Goal: Task Accomplishment & Management: Complete application form

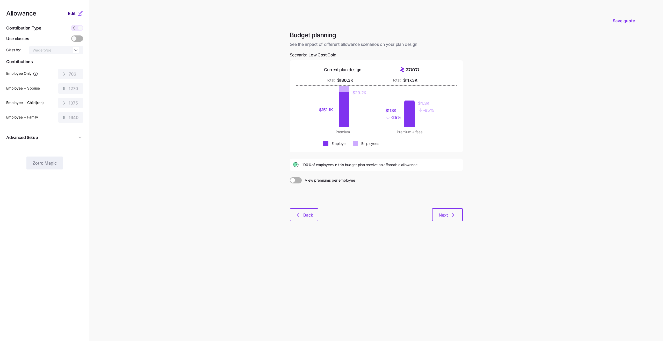
click at [74, 12] on span "Edit" at bounding box center [72, 13] width 8 height 6
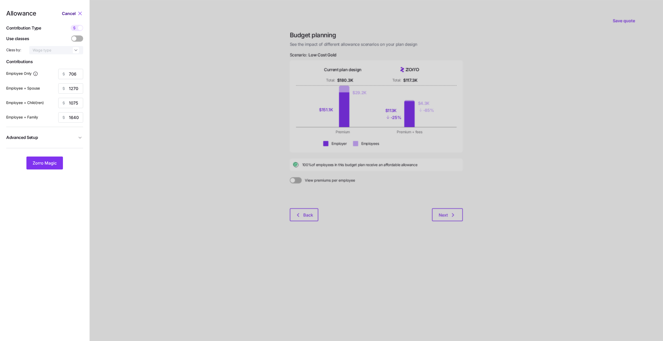
click at [71, 11] on span "Cancel" at bounding box center [69, 13] width 14 height 6
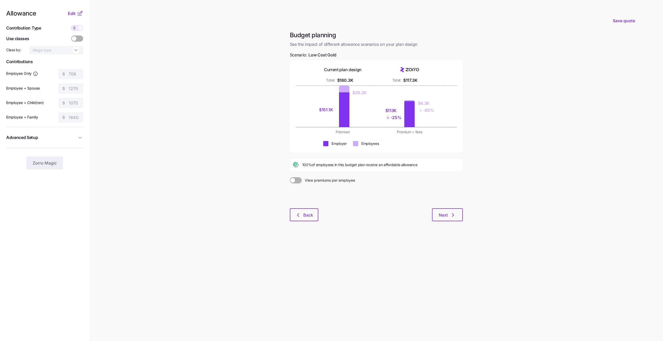
click at [73, 28] on icon at bounding box center [74, 28] width 4 height 4
click at [81, 14] on icon at bounding box center [80, 13] width 6 height 6
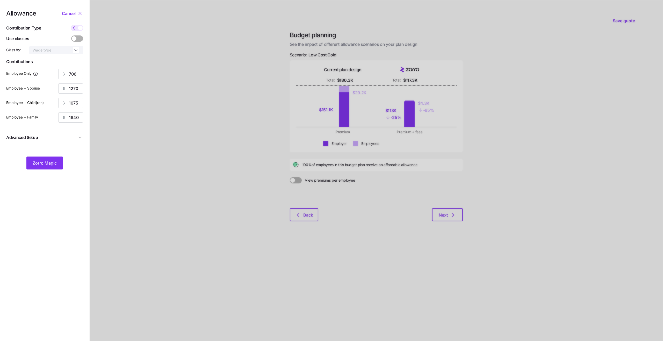
click at [77, 28] on span at bounding box center [74, 28] width 7 height 6
click at [71, 25] on input "checkbox" at bounding box center [71, 25] width 0 height 0
type input "109"
type input "98"
type input "100"
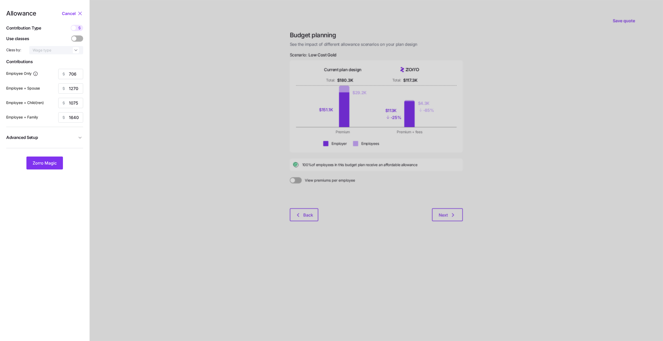
type input "95"
click at [71, 78] on input "109" at bounding box center [70, 74] width 25 height 10
type input "80"
click at [53, 85] on div "Employee + Spouse 98" at bounding box center [44, 88] width 77 height 10
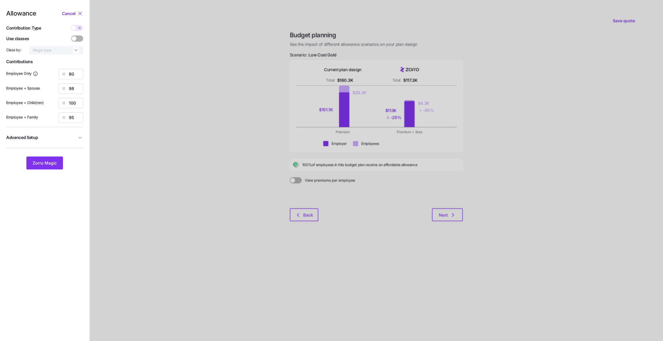
click at [54, 139] on span "Advanced Setup" at bounding box center [41, 137] width 71 height 6
click at [55, 149] on input "By area (5)" at bounding box center [59, 149] width 35 height 8
click at [56, 165] on div "off" at bounding box center [59, 161] width 31 height 9
type input "off"
click at [74, 90] on input "98" at bounding box center [70, 88] width 25 height 10
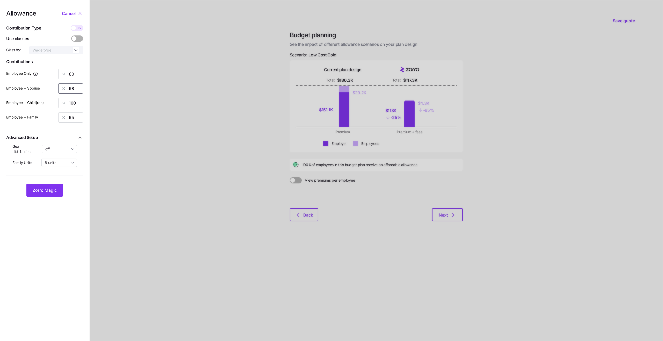
click at [74, 90] on input "98" at bounding box center [70, 88] width 25 height 10
type input "60"
click at [55, 98] on div "Employee + Child(ren) 100" at bounding box center [44, 103] width 77 height 10
click at [75, 106] on input "100" at bounding box center [70, 103] width 25 height 10
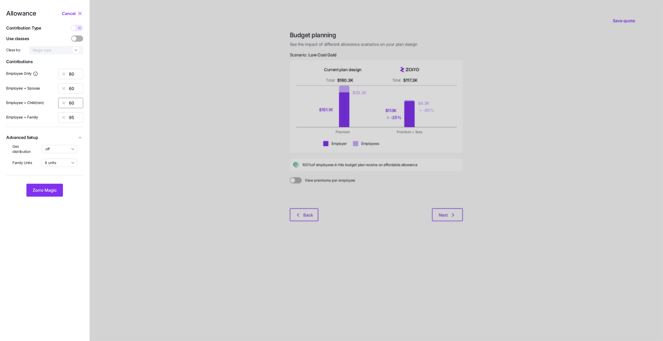
type input "60"
click at [75, 120] on input "95" at bounding box center [70, 117] width 25 height 10
type input "52"
click at [81, 213] on nav "Allowance Cancel Contribution Type Use classes Class by: Wage type Contribution…" at bounding box center [44, 170] width 89 height 341
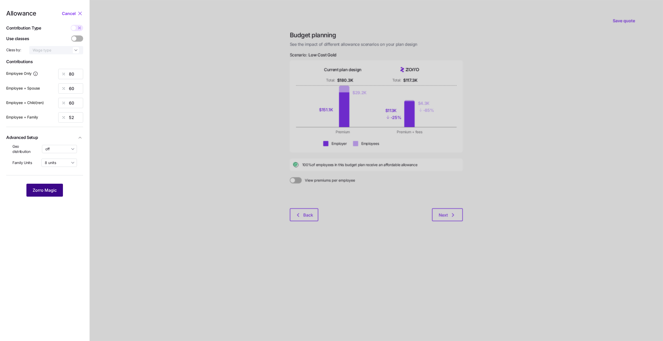
click at [44, 194] on button "Zorro Magic" at bounding box center [44, 190] width 37 height 13
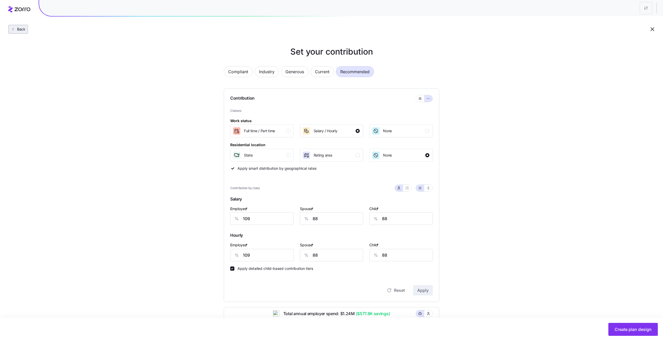
click at [14, 32] on span "Back" at bounding box center [18, 29] width 15 height 5
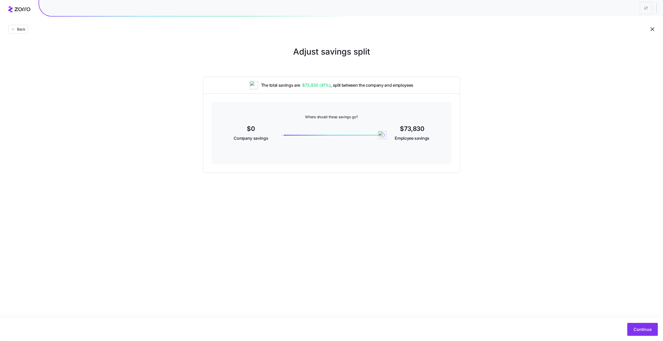
click at [14, 32] on span "Back" at bounding box center [18, 29] width 15 height 5
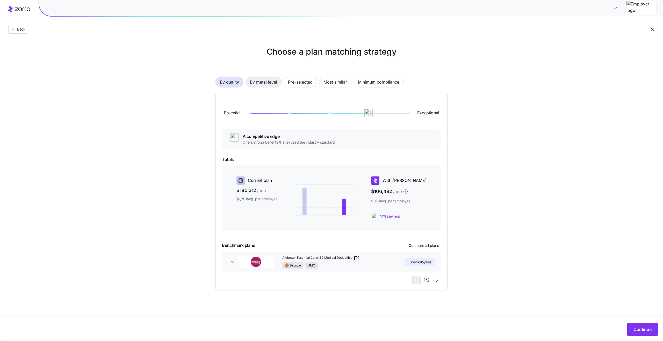
click at [256, 81] on span "By metal level" at bounding box center [263, 82] width 27 height 10
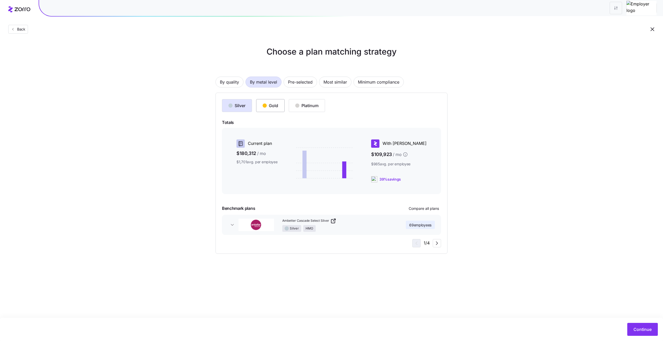
click at [275, 106] on div "Gold" at bounding box center [271, 106] width 16 height 6
click at [643, 327] on span "Continue" at bounding box center [643, 330] width 18 height 6
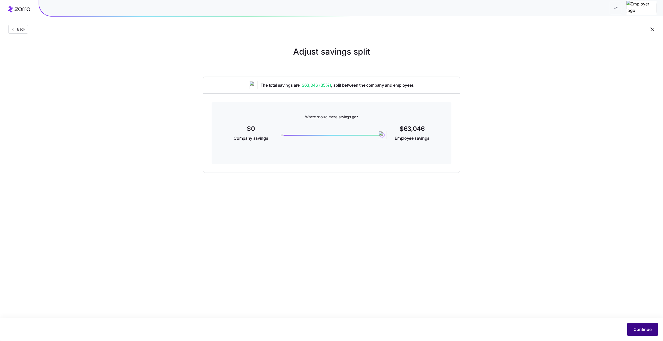
click at [629, 329] on button "Continue" at bounding box center [642, 329] width 31 height 13
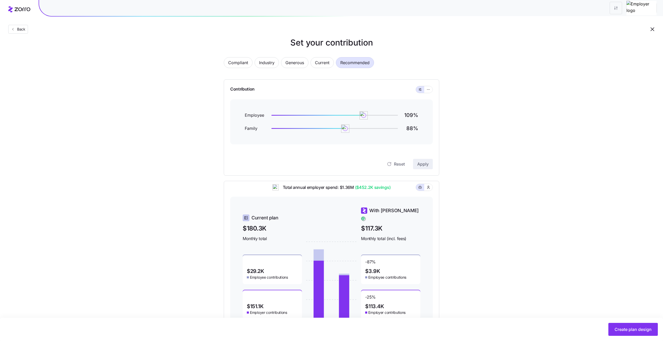
scroll to position [8, 0]
click at [429, 92] on icon "button" at bounding box center [429, 91] width 4 height 6
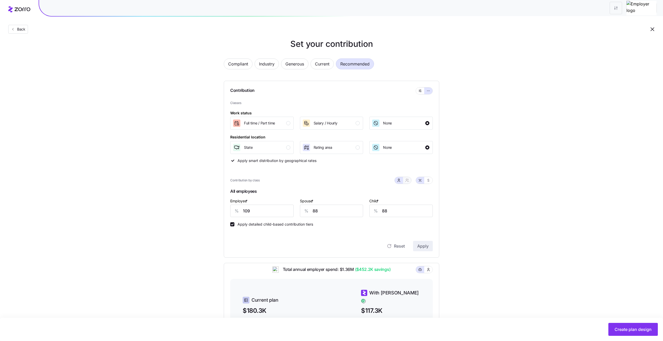
click at [411, 181] on button "button" at bounding box center [407, 180] width 8 height 7
type input "98"
type input "101"
click at [428, 182] on icon "button" at bounding box center [428, 180] width 4 height 4
type input "712"
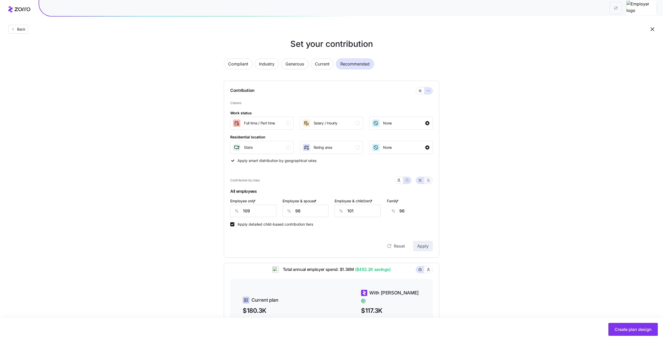
type input "1282"
type input "1085"
type input "1655"
click at [418, 181] on button "button" at bounding box center [420, 180] width 8 height 7
type input "109"
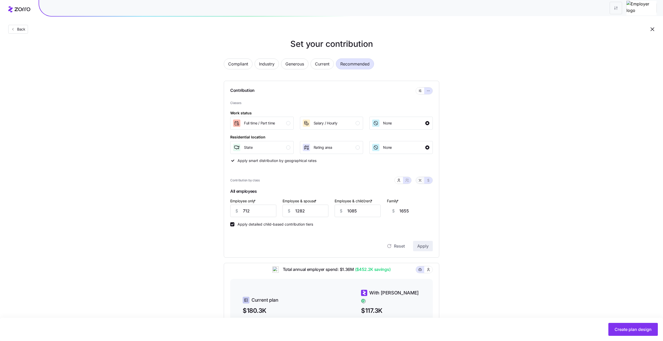
type input "98"
type input "101"
type input "96"
click at [265, 216] on input "109" at bounding box center [253, 211] width 46 height 12
click at [259, 215] on input "109" at bounding box center [253, 211] width 46 height 12
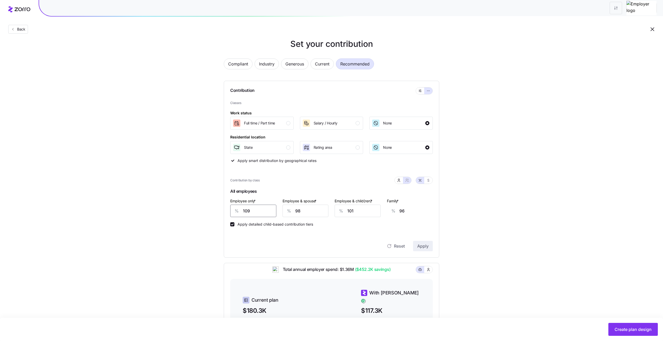
click at [259, 215] on input "109" at bounding box center [253, 211] width 46 height 12
type input "8"
type input "134"
type input "80"
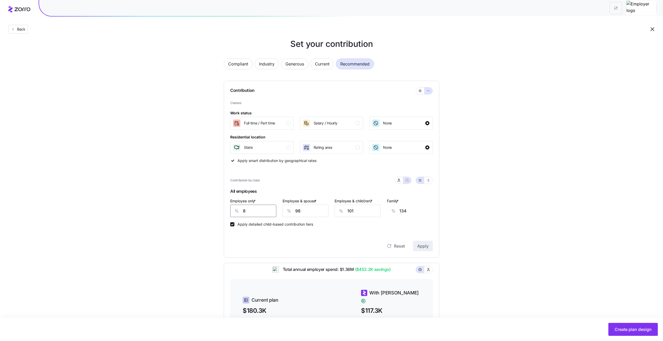
type input "107"
type input "80"
click at [303, 211] on input "98" at bounding box center [306, 211] width 46 height 12
type input "6"
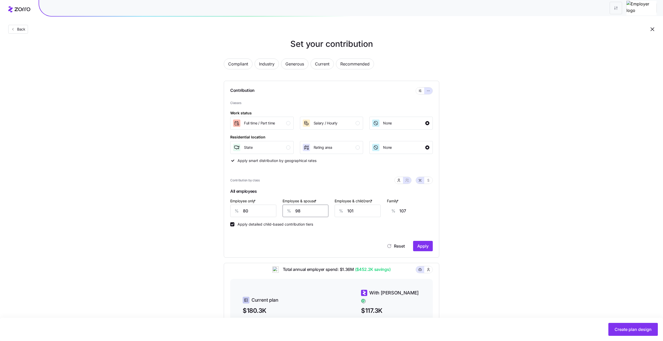
type input "37"
type input "60"
type input "78"
type input "60"
click at [345, 211] on div "%" at bounding box center [341, 211] width 12 height 12
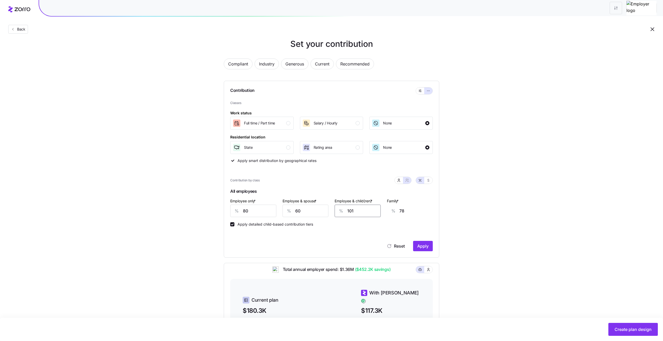
click at [355, 211] on input "101" at bounding box center [358, 211] width 46 height 12
type input "6"
type input "19"
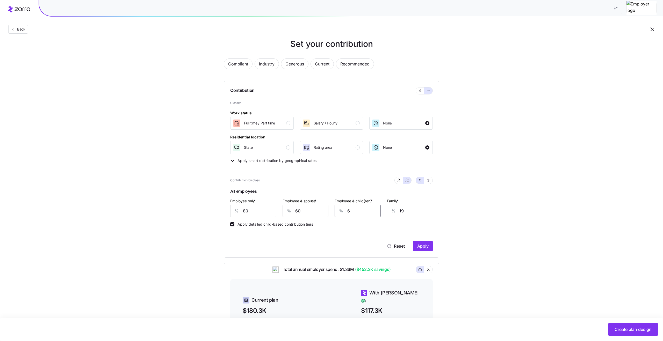
type input "60"
type input "52"
type input "60"
click at [487, 167] on div "Set your contribution Compliant Industry Generous Current Recommended Contribut…" at bounding box center [331, 227] width 663 height 378
click at [427, 246] on span "Apply" at bounding box center [422, 246] width 11 height 6
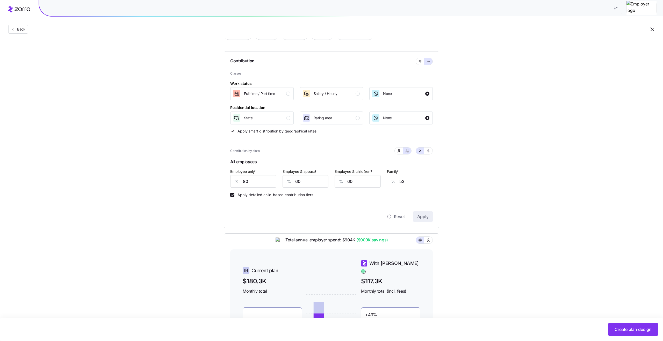
scroll to position [50, 0]
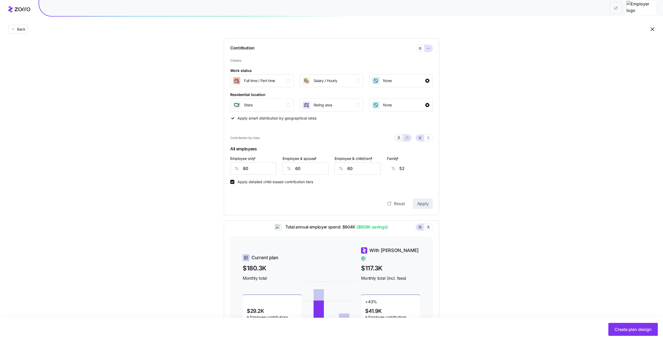
click at [395, 138] on button "button" at bounding box center [399, 138] width 8 height 7
type input "40"
click at [394, 166] on input "29" at bounding box center [400, 168] width 63 height 12
type input "29"
click at [423, 205] on span "Apply" at bounding box center [422, 204] width 11 height 6
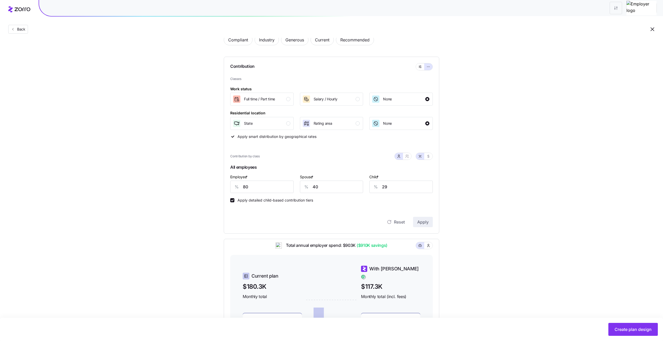
scroll to position [0, 0]
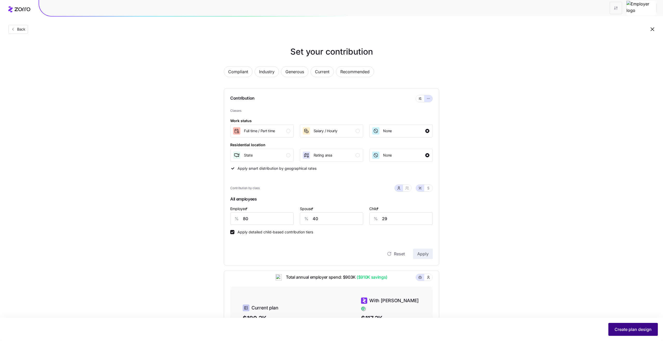
click at [625, 331] on span "Create plan design" at bounding box center [633, 330] width 37 height 6
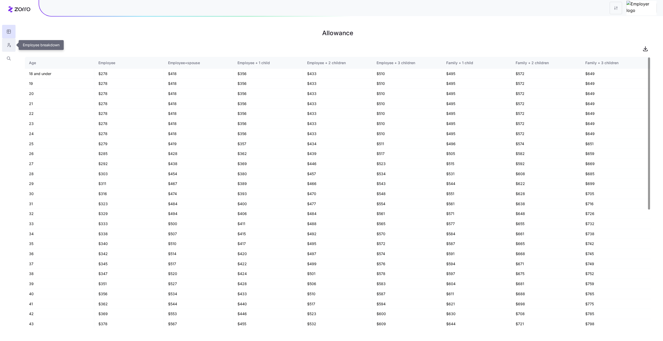
click at [6, 44] on icon "button" at bounding box center [8, 44] width 5 height 5
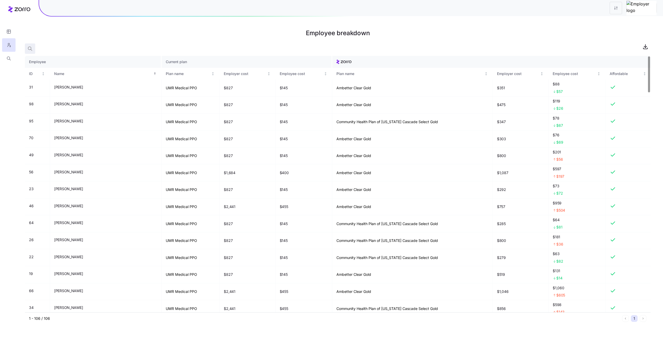
click at [28, 45] on span "button" at bounding box center [30, 49] width 10 height 10
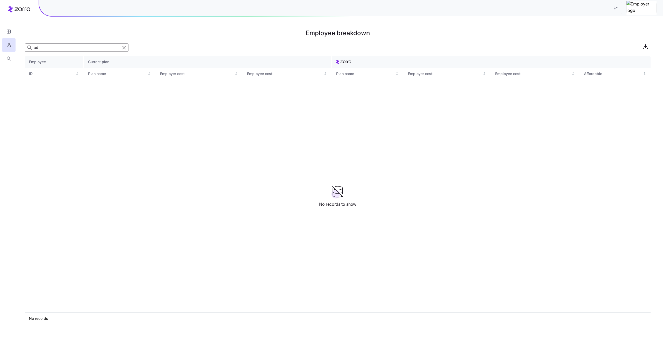
type input "a"
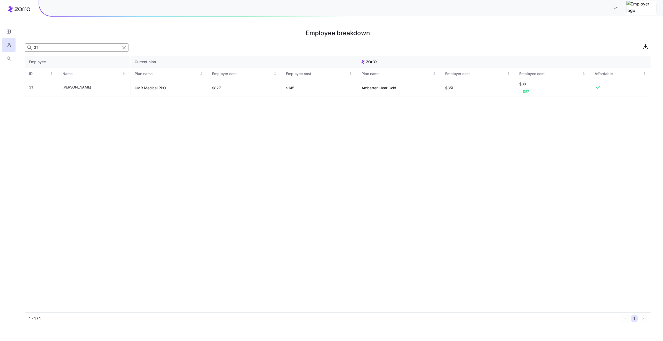
type input "3"
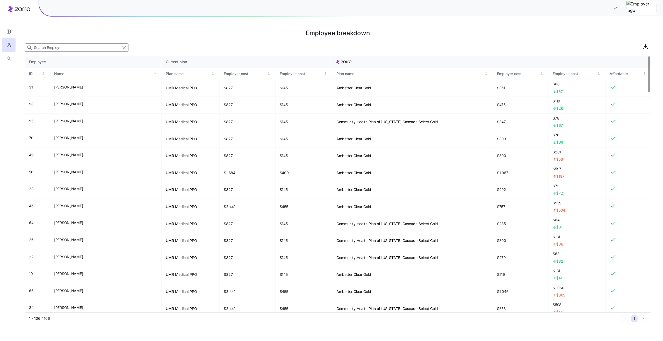
click at [195, 32] on h1 "Employee breakdown" at bounding box center [338, 33] width 626 height 12
click at [96, 50] on input at bounding box center [77, 48] width 104 height 8
click at [11, 33] on button "button" at bounding box center [8, 31] width 13 height 13
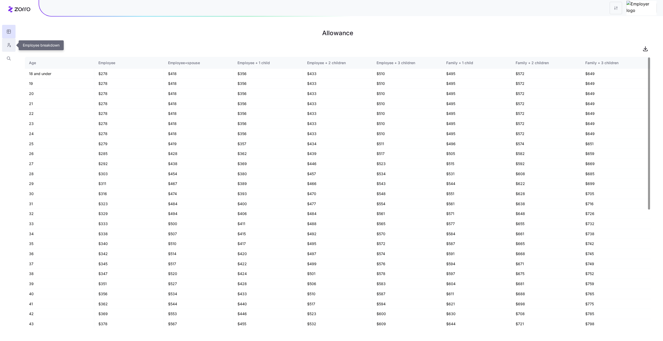
click at [10, 44] on icon "button" at bounding box center [8, 44] width 5 height 5
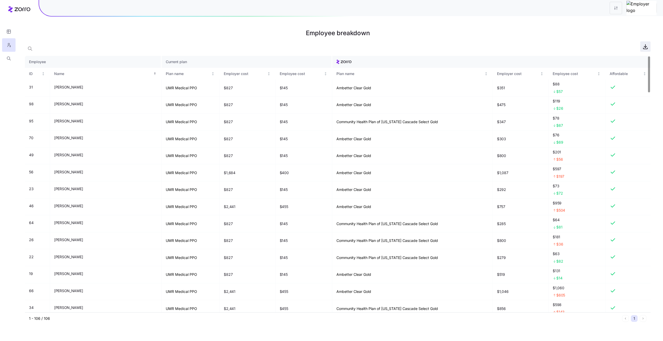
click at [644, 46] on icon "button" at bounding box center [645, 47] width 6 height 6
click at [10, 32] on icon "button" at bounding box center [9, 32] width 4 height 4
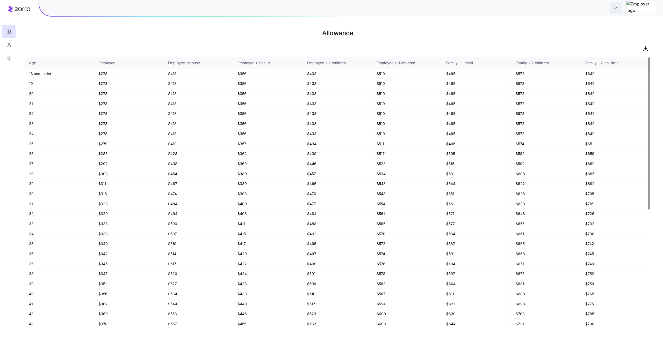
click at [631, 11] on html "Allowance Age Employee Employee+spouse Employee + 1 child Employee + 2 children…" at bounding box center [331, 170] width 663 height 341
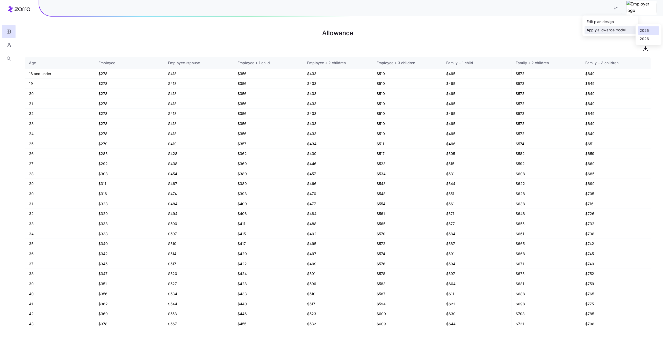
click at [647, 29] on div "2025" at bounding box center [644, 31] width 9 height 6
click at [548, 17] on div at bounding box center [331, 9] width 663 height 19
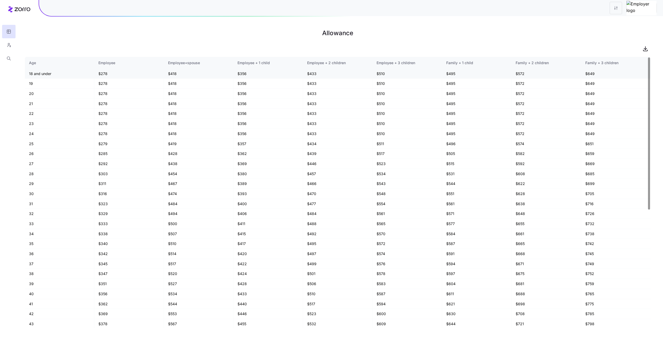
click at [448, 73] on td "$495" at bounding box center [476, 74] width 69 height 10
click at [397, 70] on td "$510" at bounding box center [406, 74] width 69 height 10
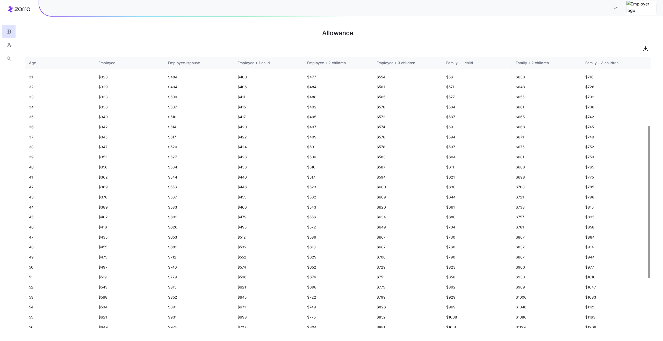
scroll to position [211, 0]
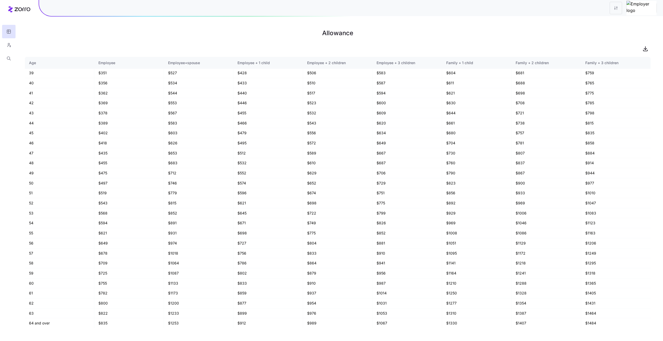
click at [429, 28] on h1 "Allowance" at bounding box center [338, 33] width 626 height 12
click at [290, 52] on div at bounding box center [338, 49] width 626 height 10
click at [642, 49] on icon "button" at bounding box center [645, 49] width 6 height 6
click at [634, 14] on html "Allowance Age Employee Employee+spouse Employee + 1 child Employee + 2 children…" at bounding box center [331, 170] width 663 height 341
click at [608, 21] on div "Edit plan design" at bounding box center [600, 22] width 27 height 6
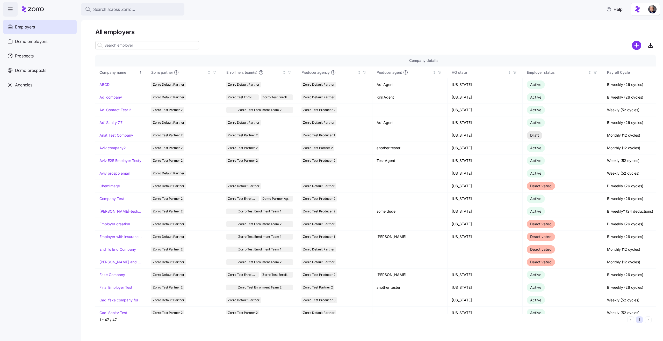
click at [237, 35] on h1 "All employers" at bounding box center [375, 32] width 561 height 8
click at [33, 44] on span "Demo employers" at bounding box center [31, 41] width 32 height 6
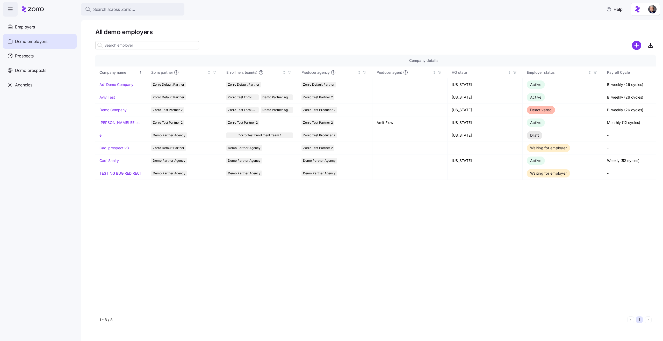
click at [39, 72] on span "Demo prospects" at bounding box center [30, 70] width 31 height 6
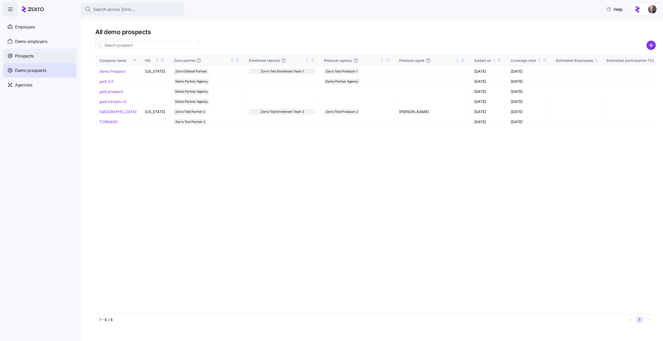
click at [36, 57] on div "Prospects" at bounding box center [40, 56] width 74 height 15
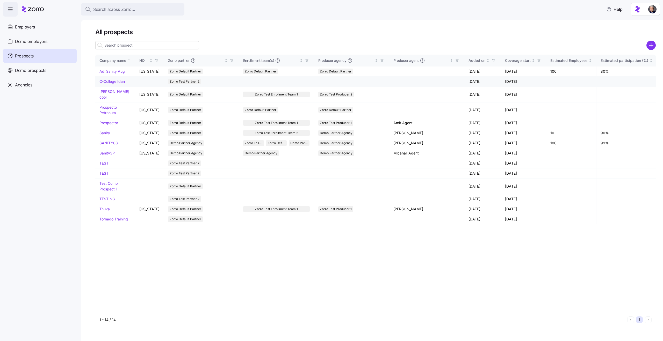
click at [110, 81] on link "C-College Idan" at bounding box center [111, 81] width 25 height 4
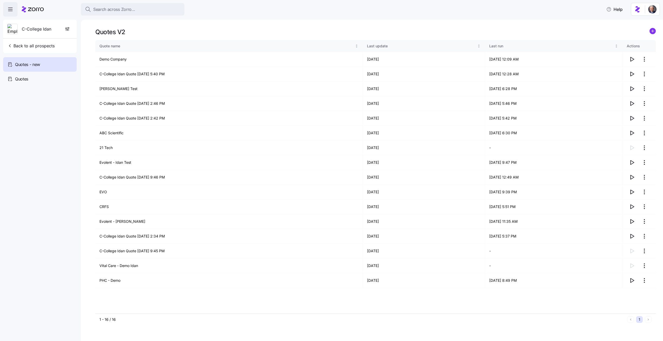
click at [250, 29] on div "Quotes V2" at bounding box center [375, 32] width 561 height 8
click at [69, 30] on icon "button" at bounding box center [67, 28] width 5 height 5
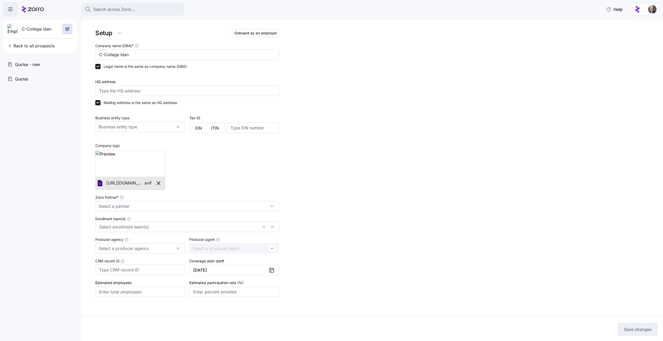
type input "Zorro Test Partner 2"
click at [260, 29] on button "Onboard as an employer" at bounding box center [255, 33] width 47 height 8
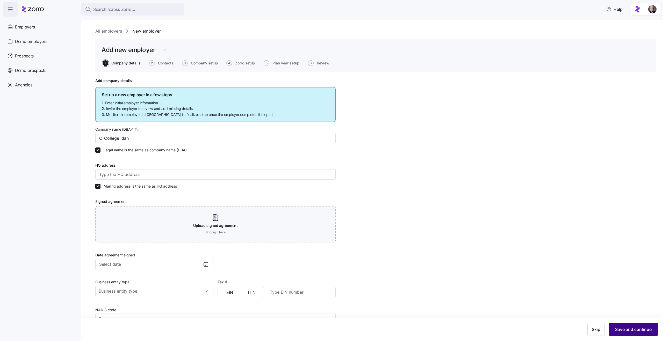
click at [625, 333] on button "Save and continue" at bounding box center [633, 329] width 49 height 13
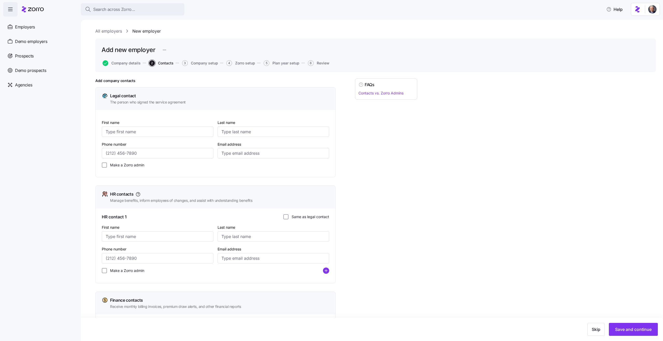
click at [104, 30] on link "All employers" at bounding box center [108, 31] width 27 height 6
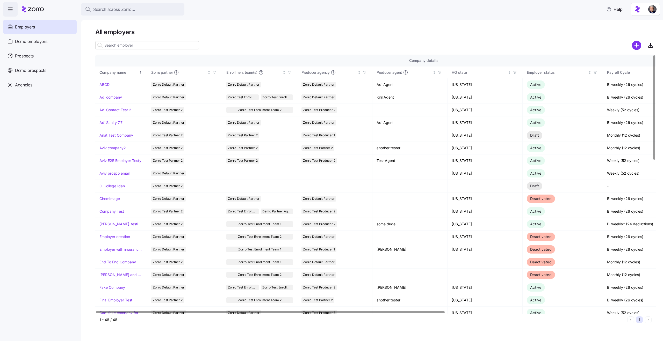
click at [116, 46] on input at bounding box center [147, 45] width 104 height 8
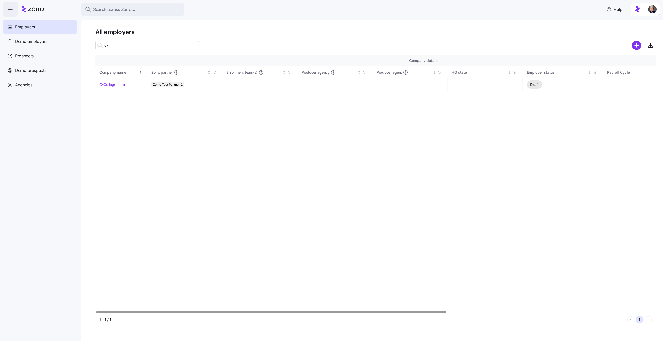
click at [126, 45] on input "c-" at bounding box center [147, 45] width 104 height 8
type input "c"
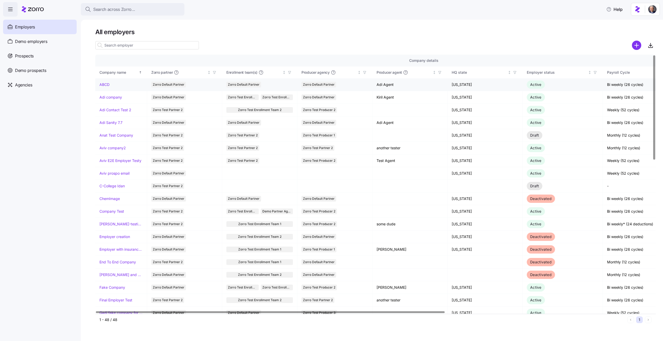
click at [107, 83] on link "ABCD" at bounding box center [104, 84] width 10 height 5
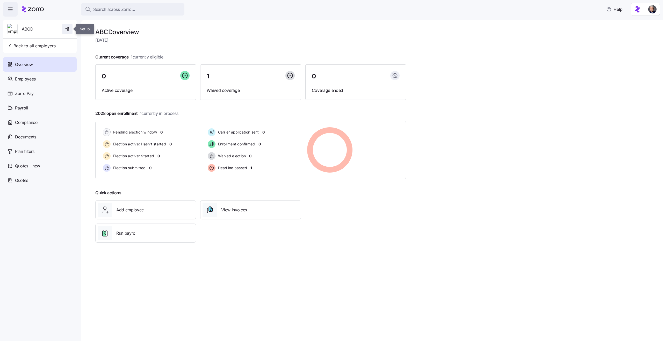
click at [62, 29] on span "button" at bounding box center [67, 29] width 10 height 10
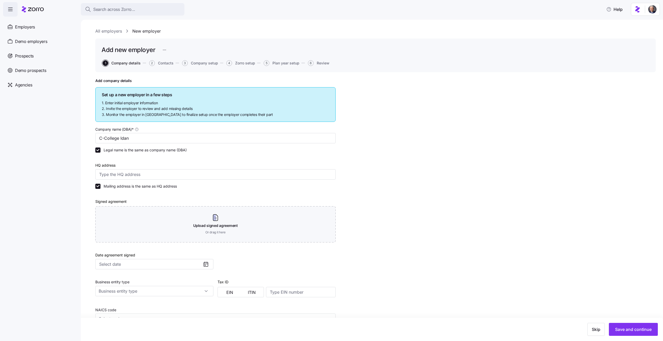
click at [393, 150] on div "Add company details Set up a new employer in a few steps 1. Enter initial emplo…" at bounding box center [375, 246] width 561 height 336
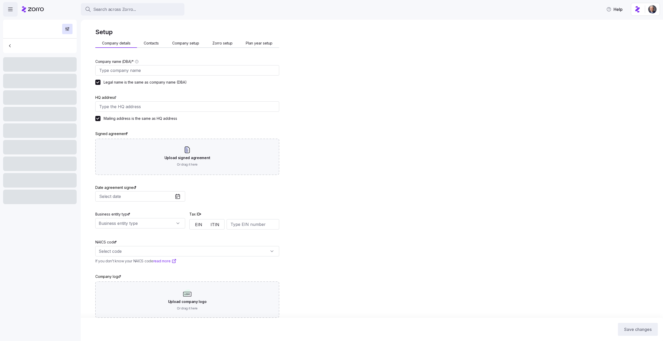
type input "C-College Idan"
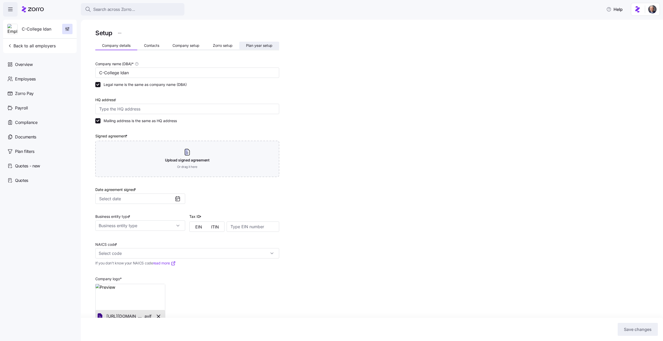
click at [262, 45] on span "Plan year setup" at bounding box center [259, 46] width 26 height 4
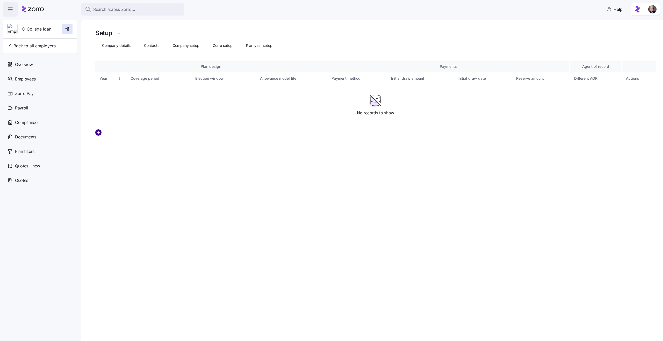
click at [97, 133] on circle "add icon" at bounding box center [99, 133] width 6 height 6
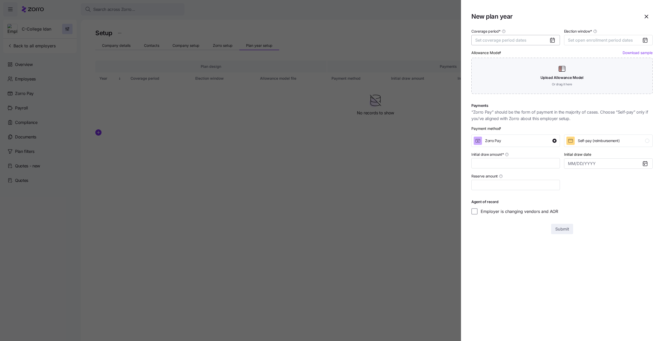
click at [523, 36] on button "Set coverage period dates" at bounding box center [515, 40] width 89 height 10
click at [491, 69] on button "Jan" at bounding box center [489, 69] width 26 height 11
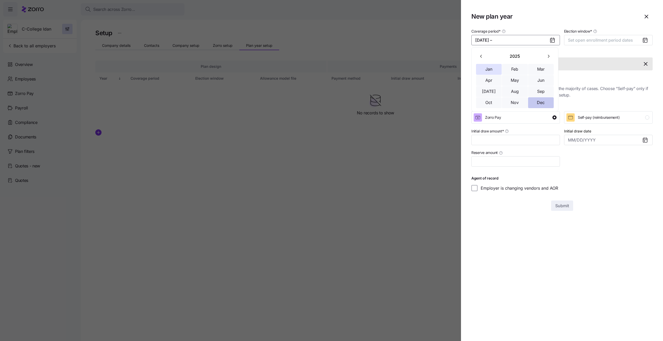
click at [541, 106] on button "Dec" at bounding box center [541, 102] width 26 height 11
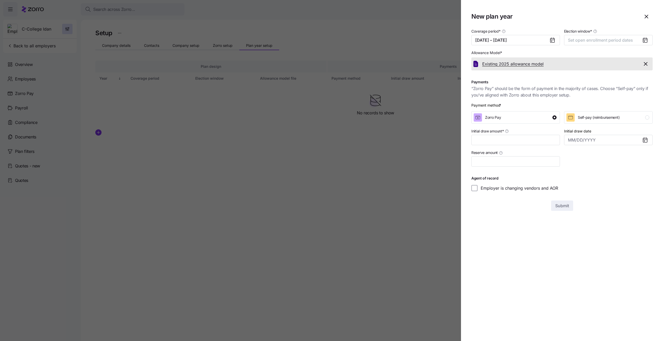
click at [520, 64] on span "Existing 2025 allowance model" at bounding box center [512, 64] width 61 height 6
click at [200, 128] on div at bounding box center [331, 170] width 663 height 341
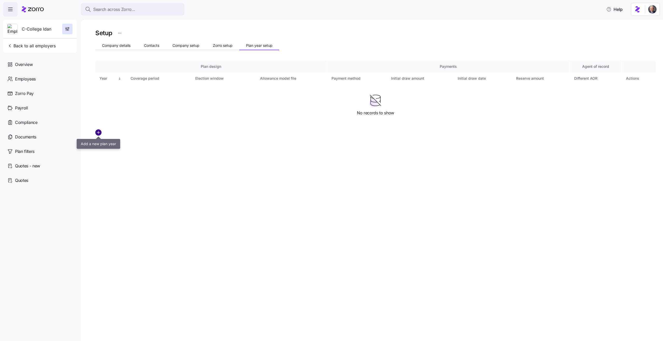
click at [99, 134] on circle "add icon" at bounding box center [99, 133] width 6 height 6
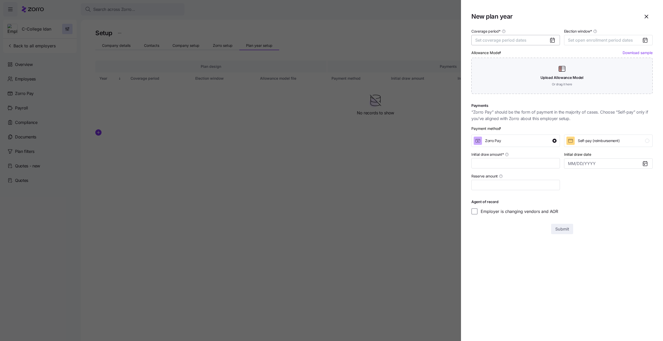
click at [507, 38] on span "Set coverage period dates" at bounding box center [500, 40] width 51 height 5
click at [493, 65] on button "Jan" at bounding box center [489, 69] width 26 height 11
click at [536, 105] on button "Dec" at bounding box center [541, 102] width 26 height 11
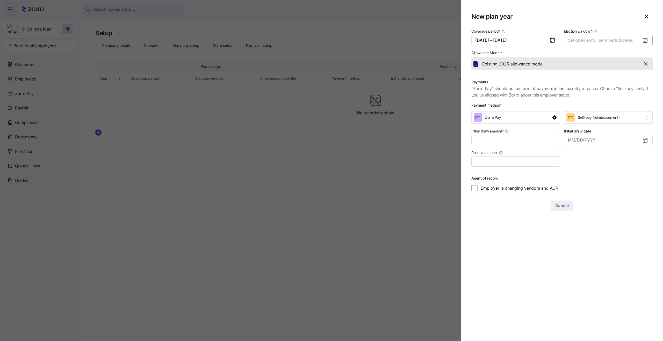
click at [586, 45] on button "Set open enrollment period dates" at bounding box center [608, 40] width 89 height 10
click at [503, 40] on button "[DATE] – [DATE]" at bounding box center [515, 40] width 89 height 10
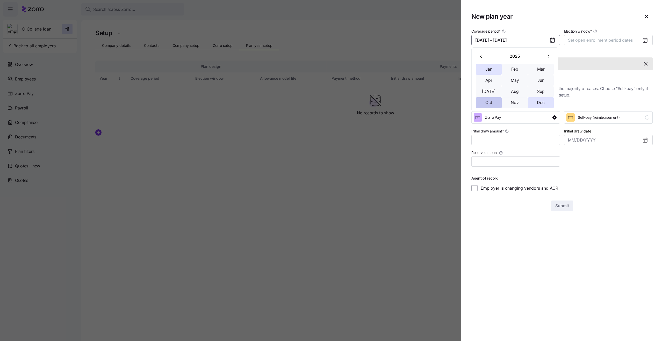
click at [496, 100] on button "Oct" at bounding box center [489, 102] width 26 height 11
click at [540, 107] on button "Dec" at bounding box center [541, 102] width 26 height 11
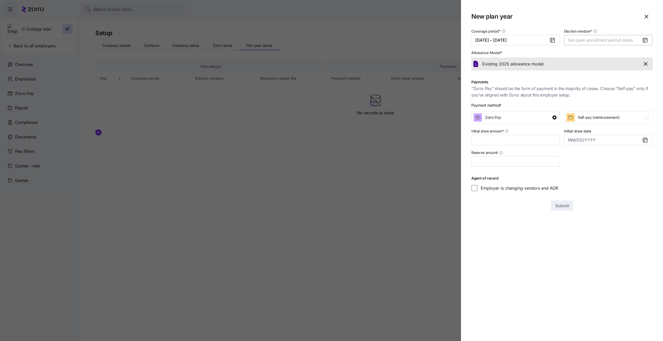
click at [574, 38] on span "Set open enrollment period dates" at bounding box center [600, 40] width 65 height 5
click at [637, 59] on button "button" at bounding box center [641, 56] width 11 height 11
click at [585, 81] on button "2" at bounding box center [585, 78] width 11 height 11
click at [576, 79] on button "1" at bounding box center [574, 78] width 11 height 11
click at [590, 35] on button "[DATE] – [DATE]" at bounding box center [608, 40] width 89 height 10
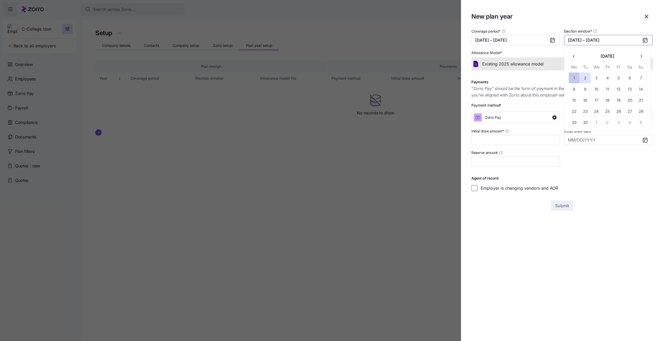
click at [575, 79] on button "1" at bounding box center [574, 78] width 11 height 11
click at [633, 100] on button "20" at bounding box center [630, 100] width 11 height 11
click at [514, 144] on input "Initial draw amount *" at bounding box center [515, 140] width 89 height 10
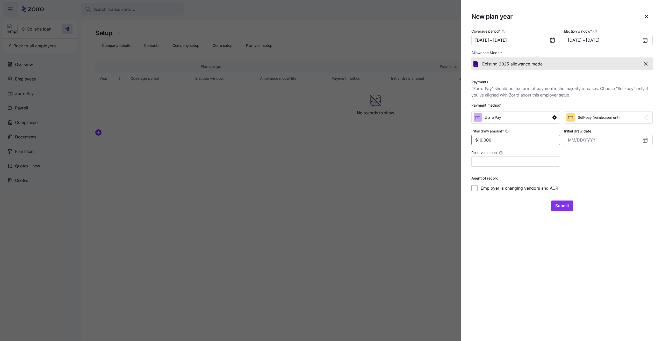
type input "$10,000"
click at [592, 161] on div at bounding box center [608, 157] width 93 height 21
click at [562, 207] on span "Submit" at bounding box center [562, 206] width 14 height 6
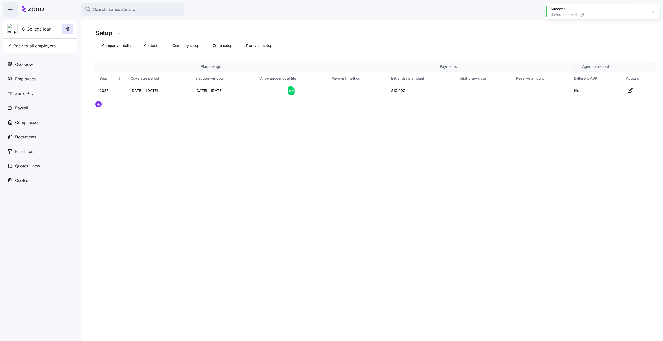
click at [655, 12] on icon "button" at bounding box center [653, 12] width 4 height 4
click at [394, 166] on div "Setup Company details Contacts Company setup Zorro setup Plan year setup Plan d…" at bounding box center [372, 181] width 582 height 322
click at [290, 94] on icon at bounding box center [291, 91] width 7 height 8
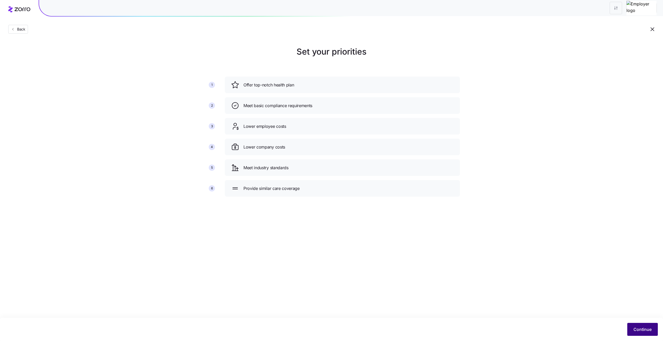
click at [641, 324] on button "Continue" at bounding box center [642, 329] width 31 height 13
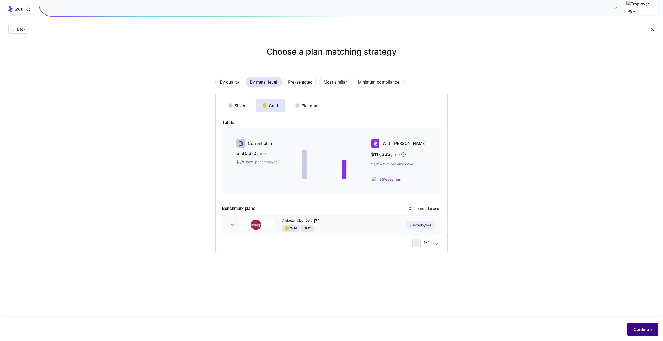
click at [632, 325] on button "Continue" at bounding box center [642, 329] width 31 height 13
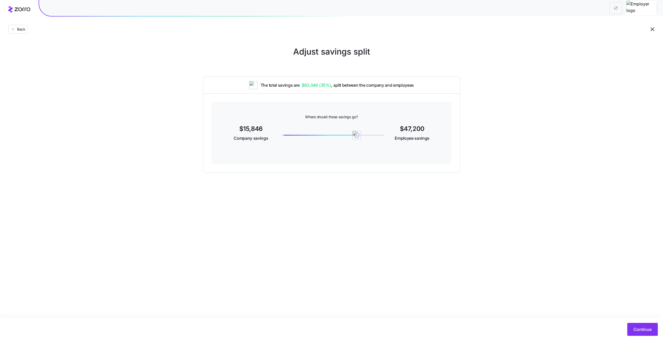
drag, startPoint x: 381, startPoint y: 136, endPoint x: 356, endPoint y: 137, distance: 24.1
click at [356, 137] on img at bounding box center [356, 135] width 9 height 9
click at [636, 327] on span "Continue" at bounding box center [643, 330] width 18 height 6
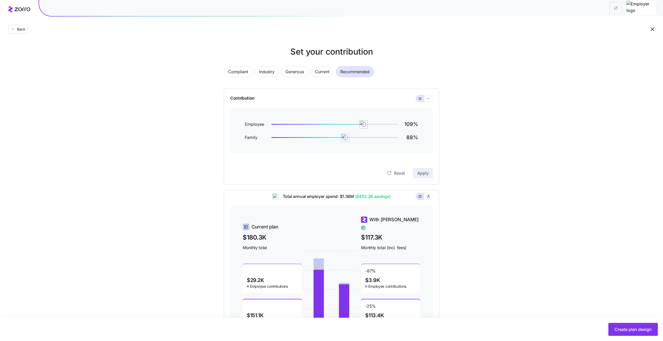
click at [432, 101] on div at bounding box center [424, 98] width 17 height 7
click at [427, 96] on button "button" at bounding box center [428, 98] width 8 height 7
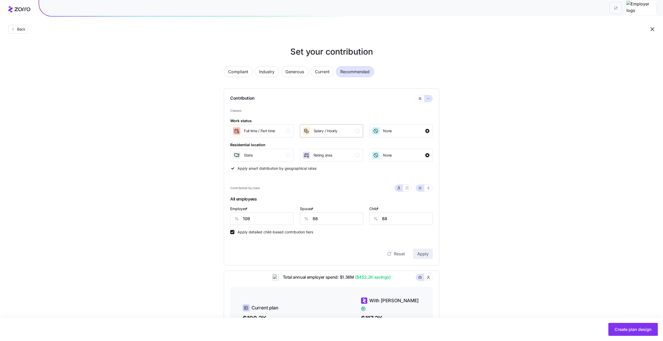
click at [334, 127] on div "Salary / Hourly" at bounding box center [326, 131] width 24 height 8
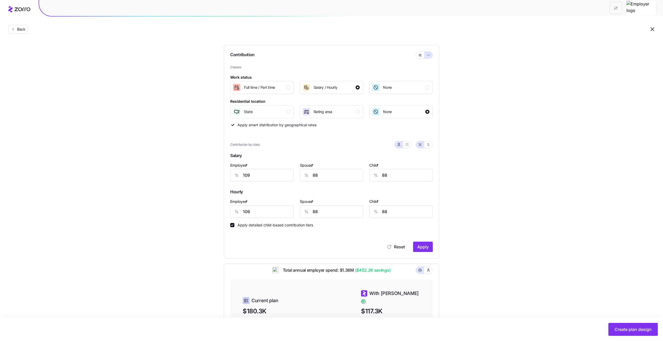
scroll to position [51, 0]
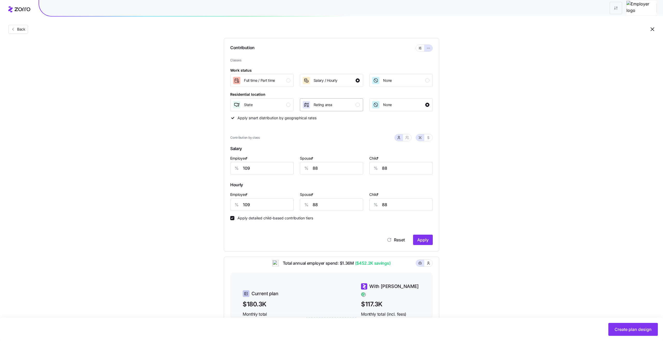
click at [327, 108] on div "Rating area" at bounding box center [323, 105] width 19 height 8
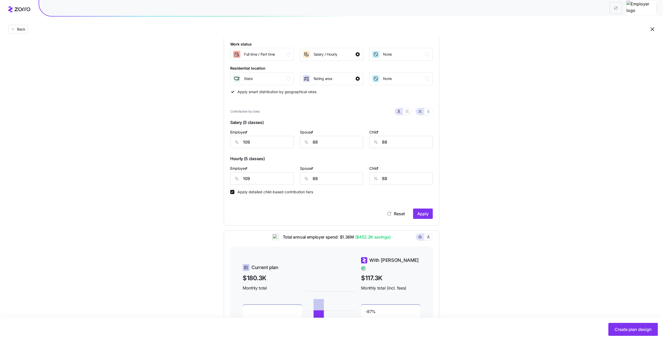
scroll to position [84, 0]
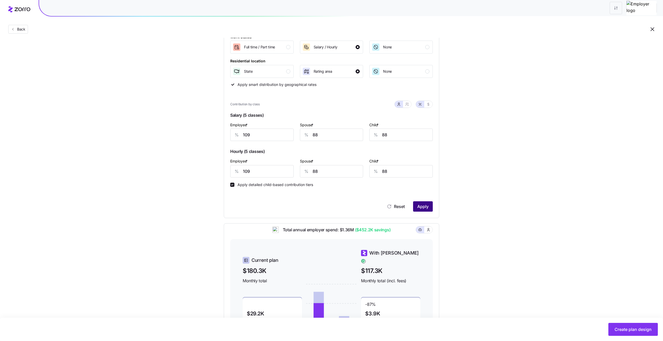
click at [426, 205] on span "Apply" at bounding box center [422, 207] width 11 height 6
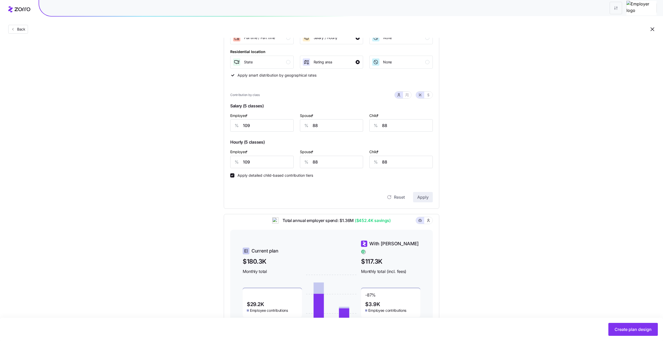
scroll to position [107, 0]
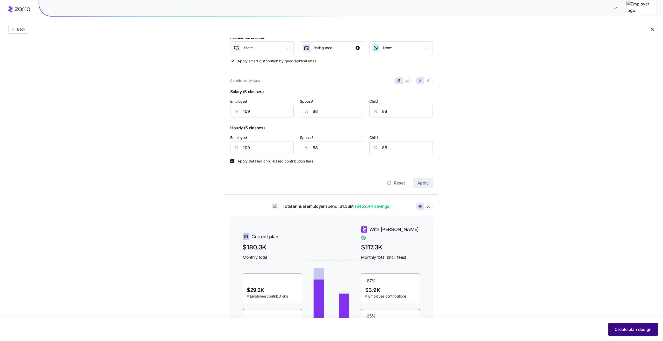
click at [622, 333] on span "Create plan design" at bounding box center [633, 330] width 37 height 6
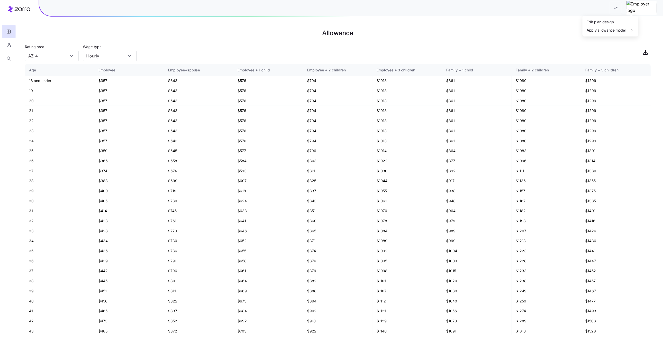
click at [626, 11] on html "Allowance Rating area [GEOGRAPHIC_DATA]-4 Wage type [DEMOGRAPHIC_DATA] Age Empl…" at bounding box center [331, 170] width 663 height 341
click at [655, 30] on div "2025" at bounding box center [649, 30] width 22 height 8
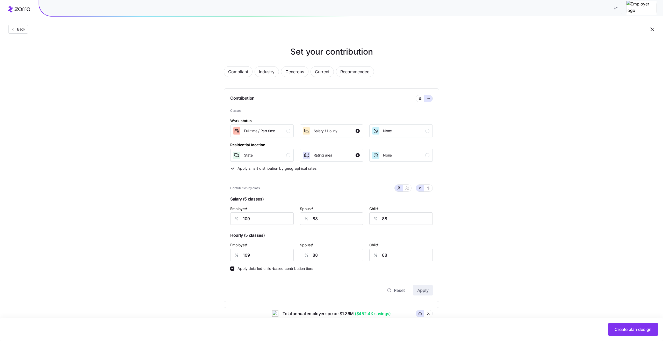
click at [240, 271] on label "Apply detailed child-based contribution tiers" at bounding box center [273, 269] width 79 height 4
click at [234, 271] on input "Apply detailed child-based contribution tiers" at bounding box center [232, 269] width 4 height 4
checkbox input "false"
click at [426, 292] on span "Apply" at bounding box center [422, 291] width 11 height 6
click at [623, 332] on span "Create plan design" at bounding box center [633, 330] width 37 height 6
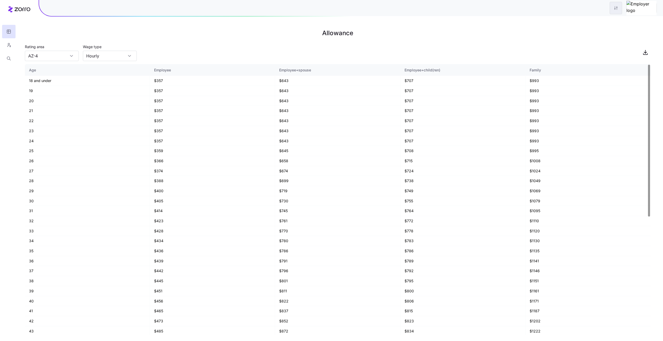
click at [630, 11] on html "Allowance Rating area AZ-4 Wage type Hourly Age Employee Employee+spouse Employ…" at bounding box center [331, 170] width 663 height 341
click at [652, 39] on div "2026" at bounding box center [649, 39] width 22 height 8
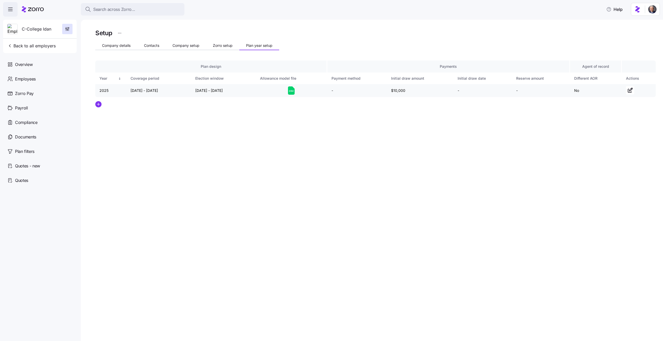
click at [292, 91] on icon at bounding box center [291, 91] width 7 height 8
click at [97, 103] on circle "add icon" at bounding box center [99, 105] width 6 height 6
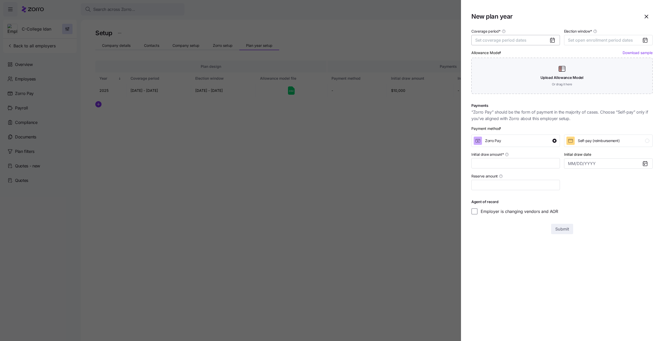
click at [515, 35] on button "Set coverage period dates" at bounding box center [515, 40] width 89 height 10
click at [546, 58] on icon "button" at bounding box center [548, 56] width 5 height 5
click at [493, 69] on button "Jan" at bounding box center [489, 69] width 26 height 11
click at [528, 89] on button "Sep" at bounding box center [541, 91] width 26 height 11
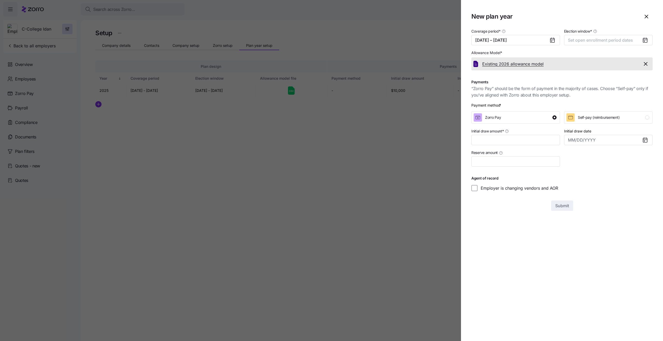
click at [501, 65] on span "Existing 2026 allowance model" at bounding box center [512, 64] width 61 height 6
